Goal: Find specific page/section: Find specific page/section

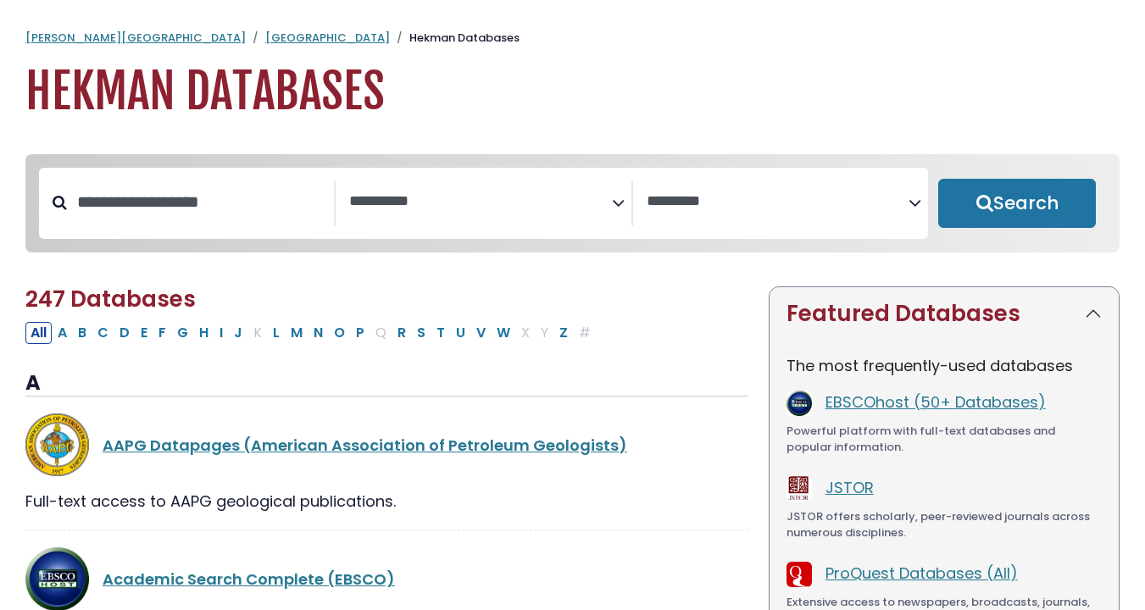
select select "Database Subject Filter"
select select "Database Vendors Filter"
click at [402, 204] on textarea "Search" at bounding box center [480, 202] width 262 height 18
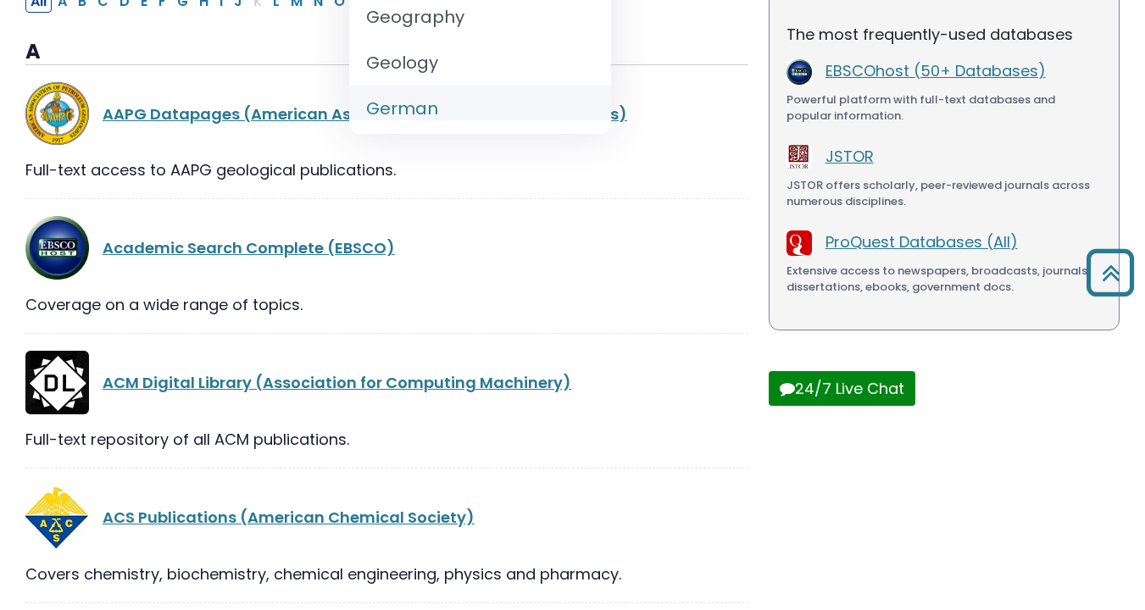
scroll to position [338, 0]
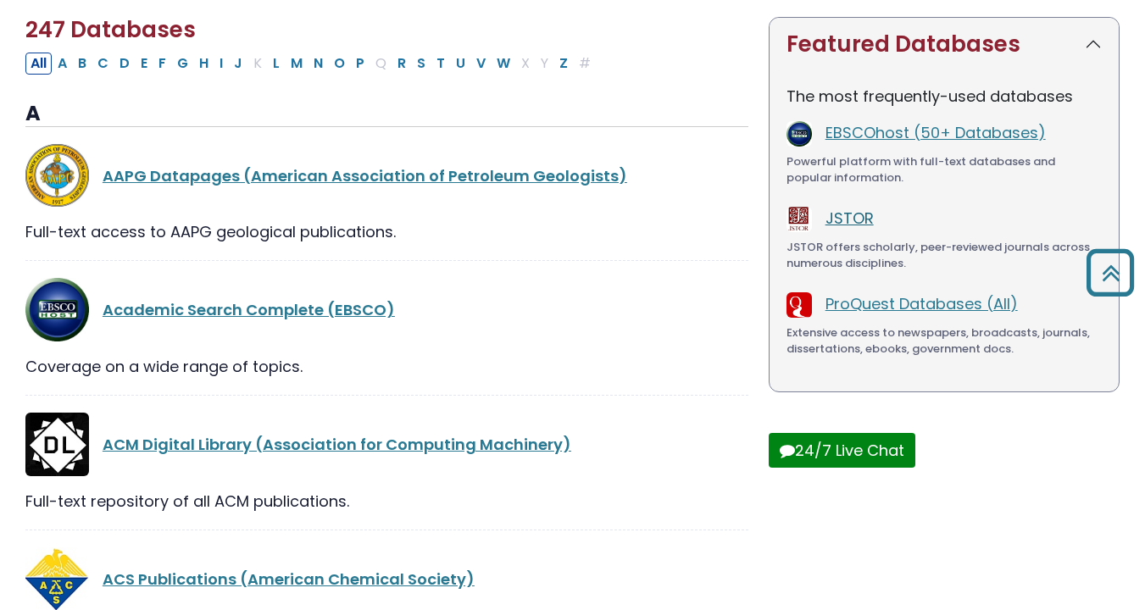
click at [858, 151] on div "The most frequently-used databases EBSCOhost (50+ Databases) Powerful platform …" at bounding box center [944, 231] width 349 height 320
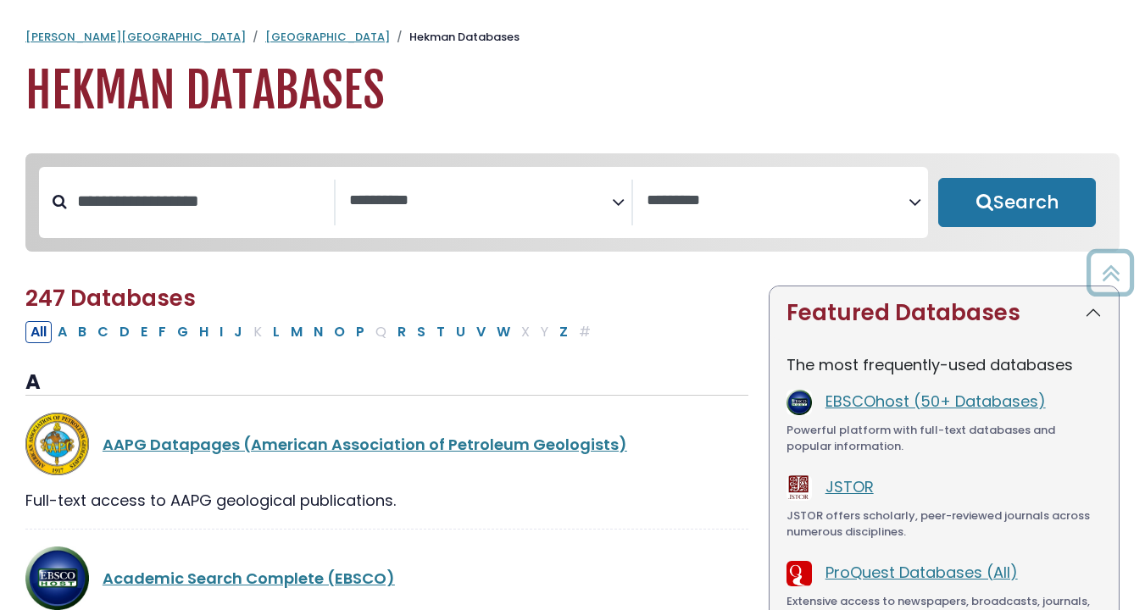
scroll to position [0, 0]
click at [845, 489] on link "JSTOR" at bounding box center [850, 487] width 48 height 21
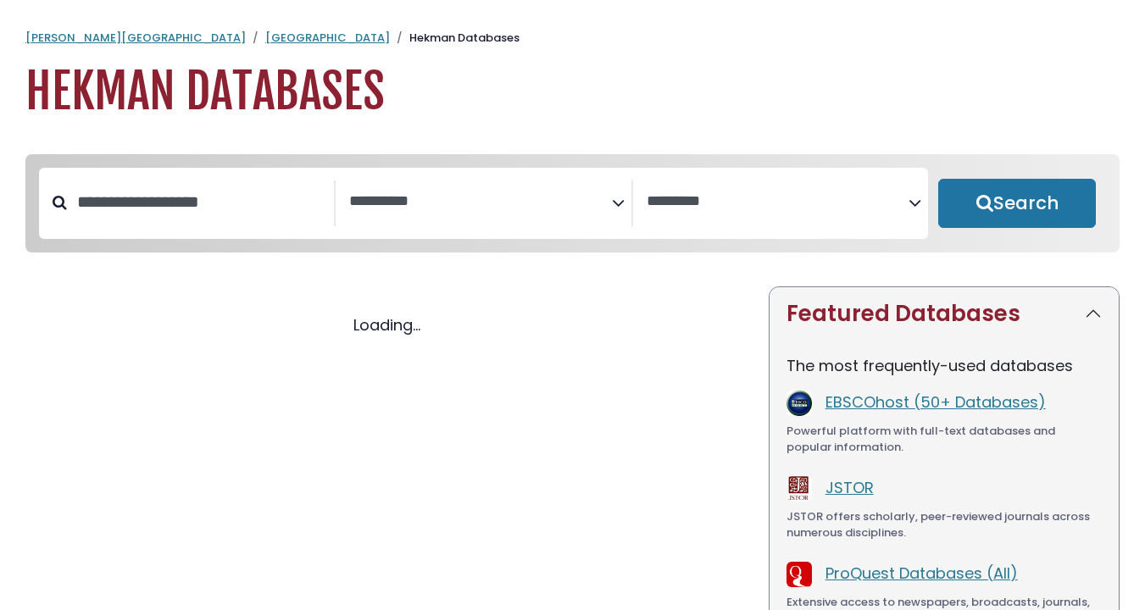
select select "Database Subject Filter"
select select "Database Vendors Filter"
select select "Database Subject Filter"
select select "Database Vendors Filter"
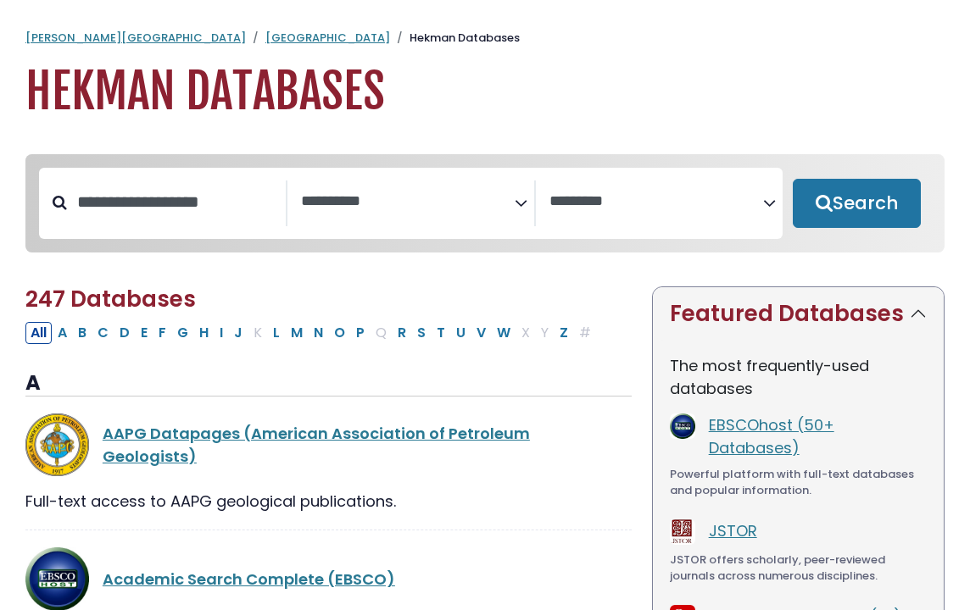
click at [352, 219] on span "Search filters" at bounding box center [408, 204] width 214 height 46
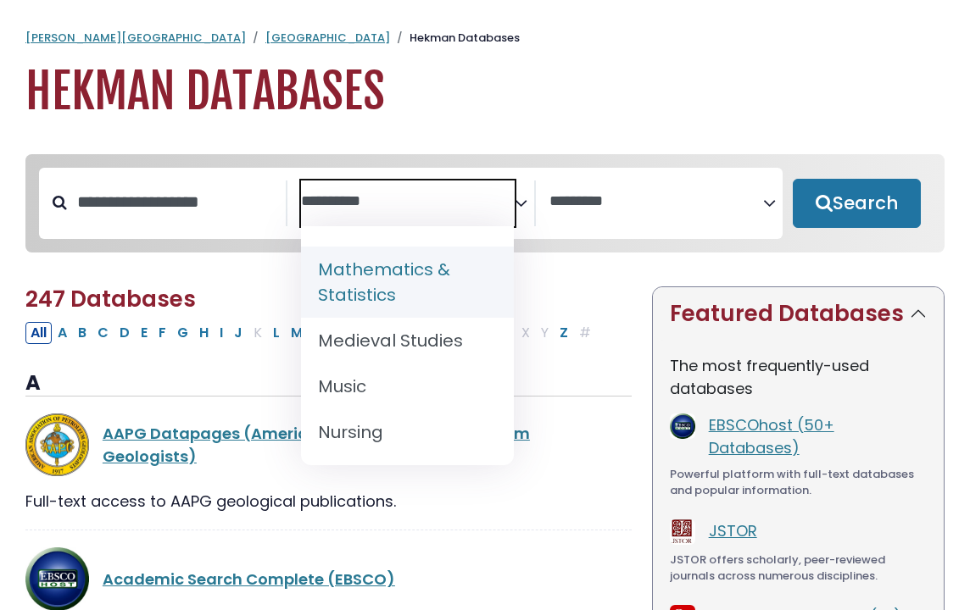
scroll to position [1354, 0]
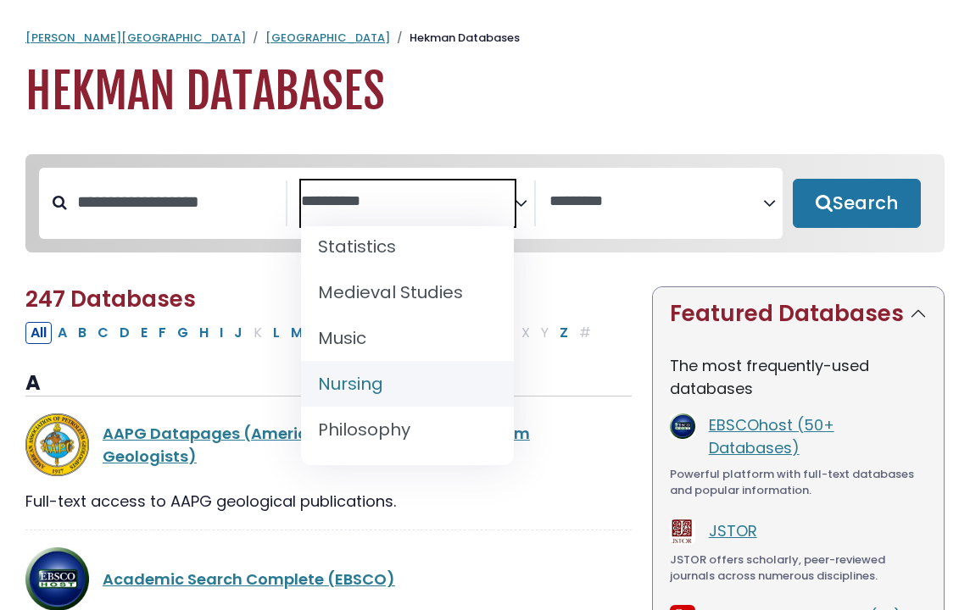
select select "*****"
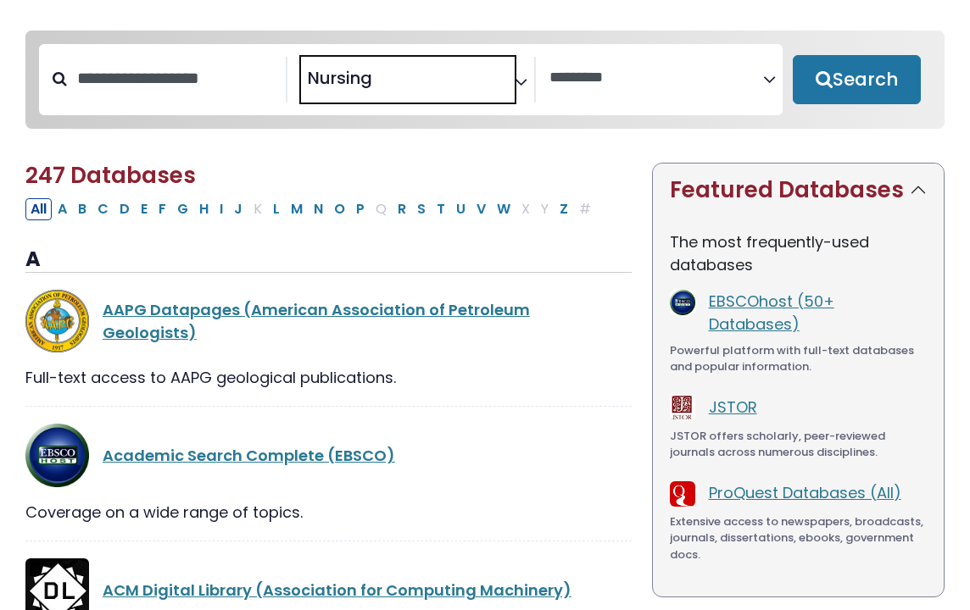
scroll to position [127, 0]
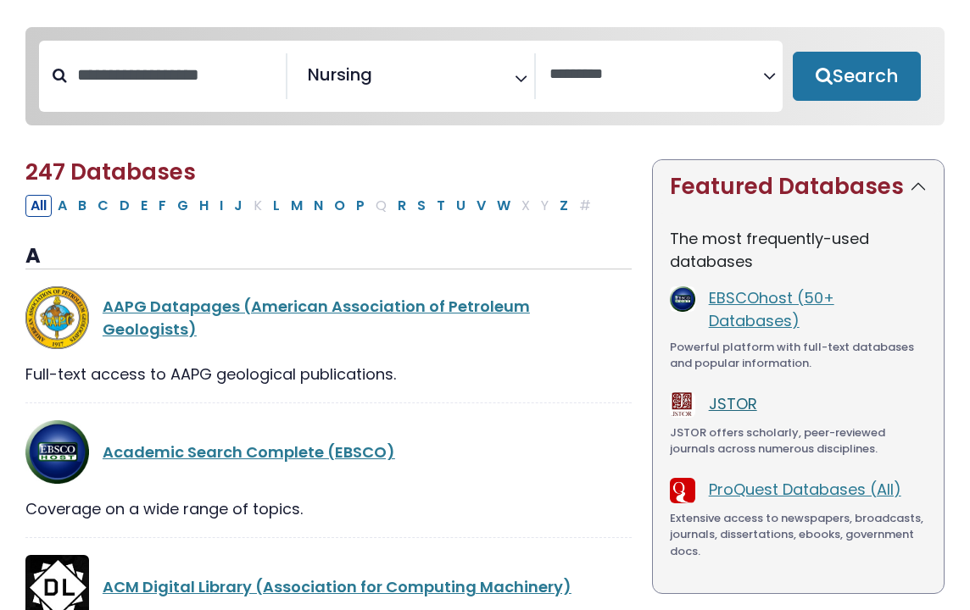
click at [738, 393] on link "JSTOR" at bounding box center [733, 403] width 48 height 21
